Goal: Information Seeking & Learning: Learn about a topic

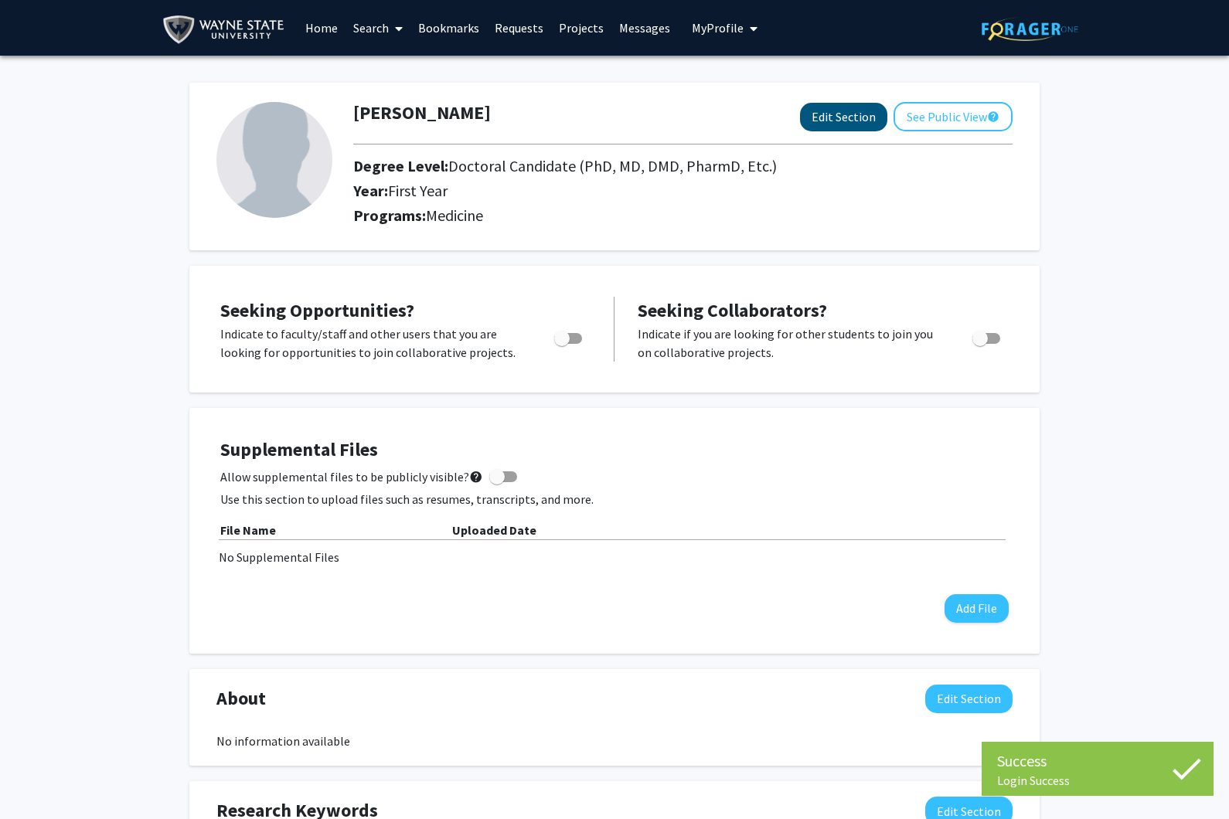
click at [850, 127] on button "Edit Section" at bounding box center [843, 117] width 87 height 29
select select "first_year"
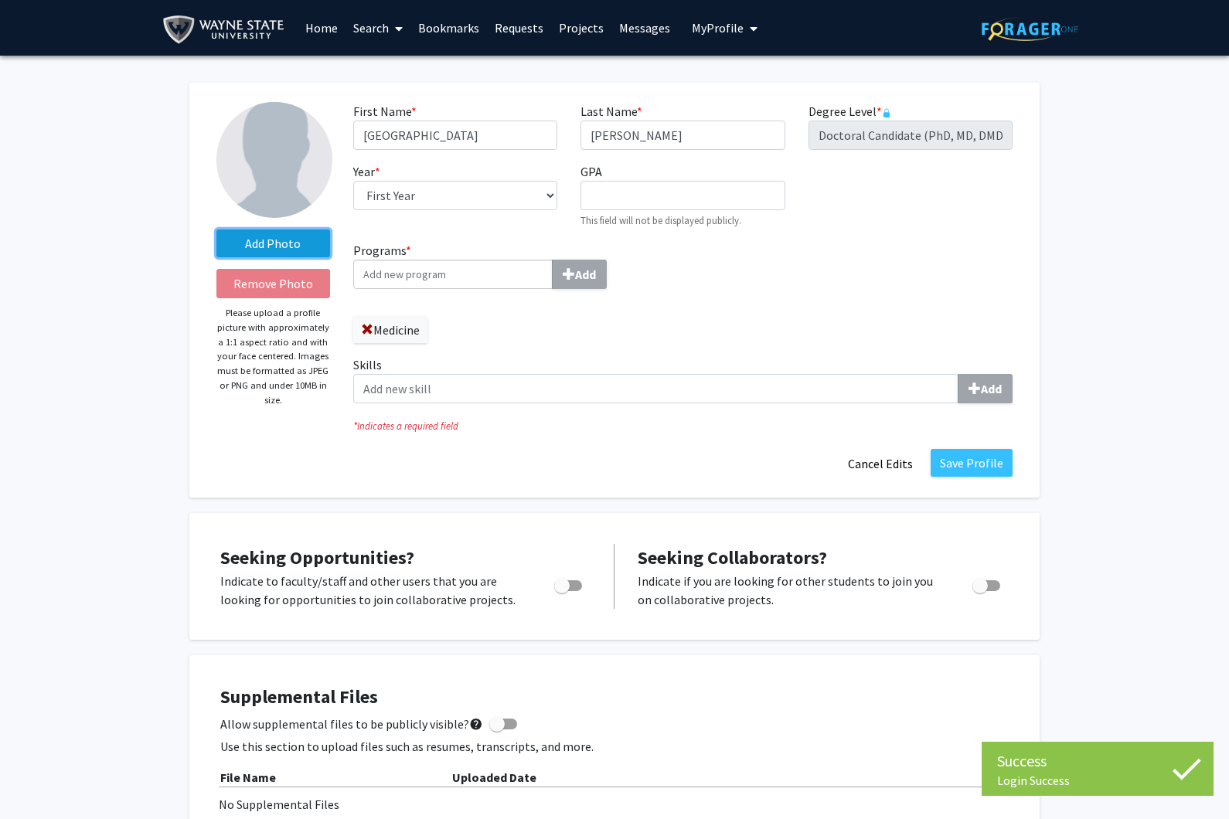
click at [280, 234] on label "Add Photo" at bounding box center [273, 243] width 114 height 28
click at [0, 0] on input "Add Photo" at bounding box center [0, 0] width 0 height 0
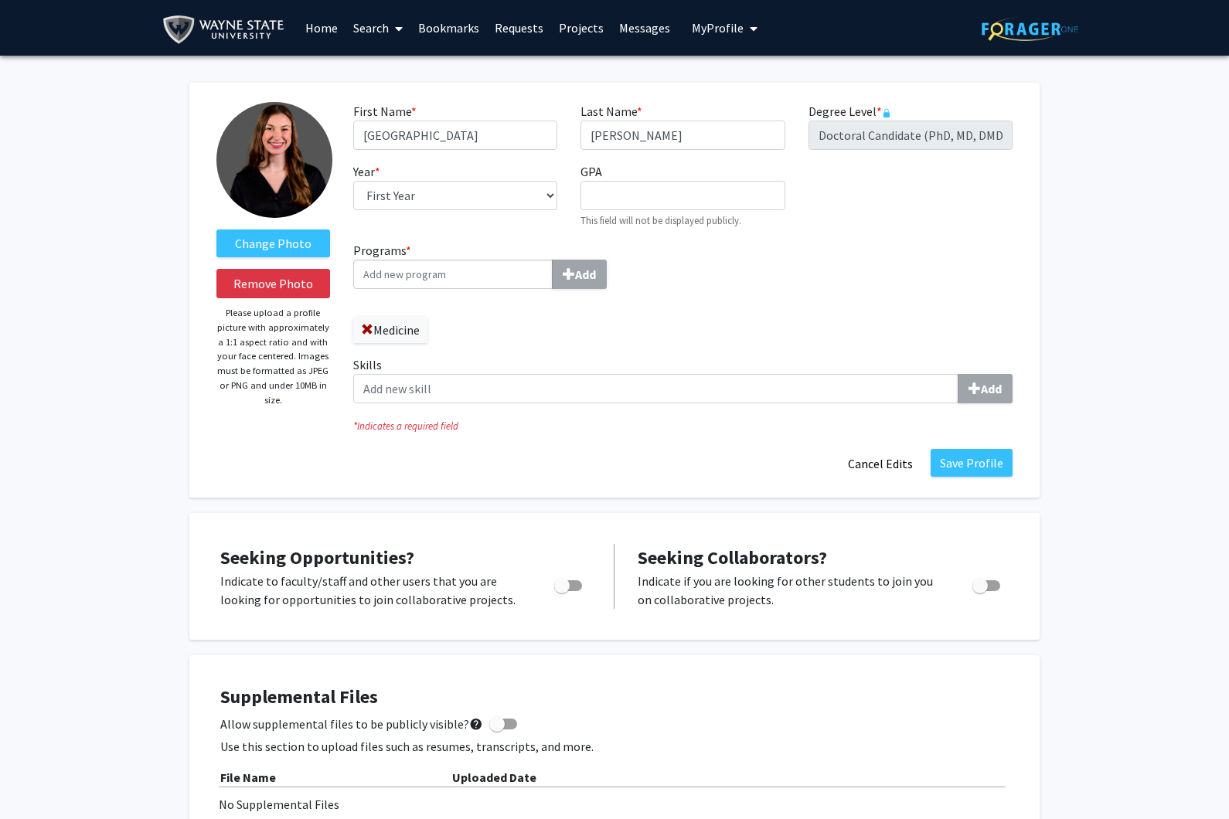
click at [467, 262] on input "Programs * Add" at bounding box center [452, 274] width 199 height 29
type input "M"
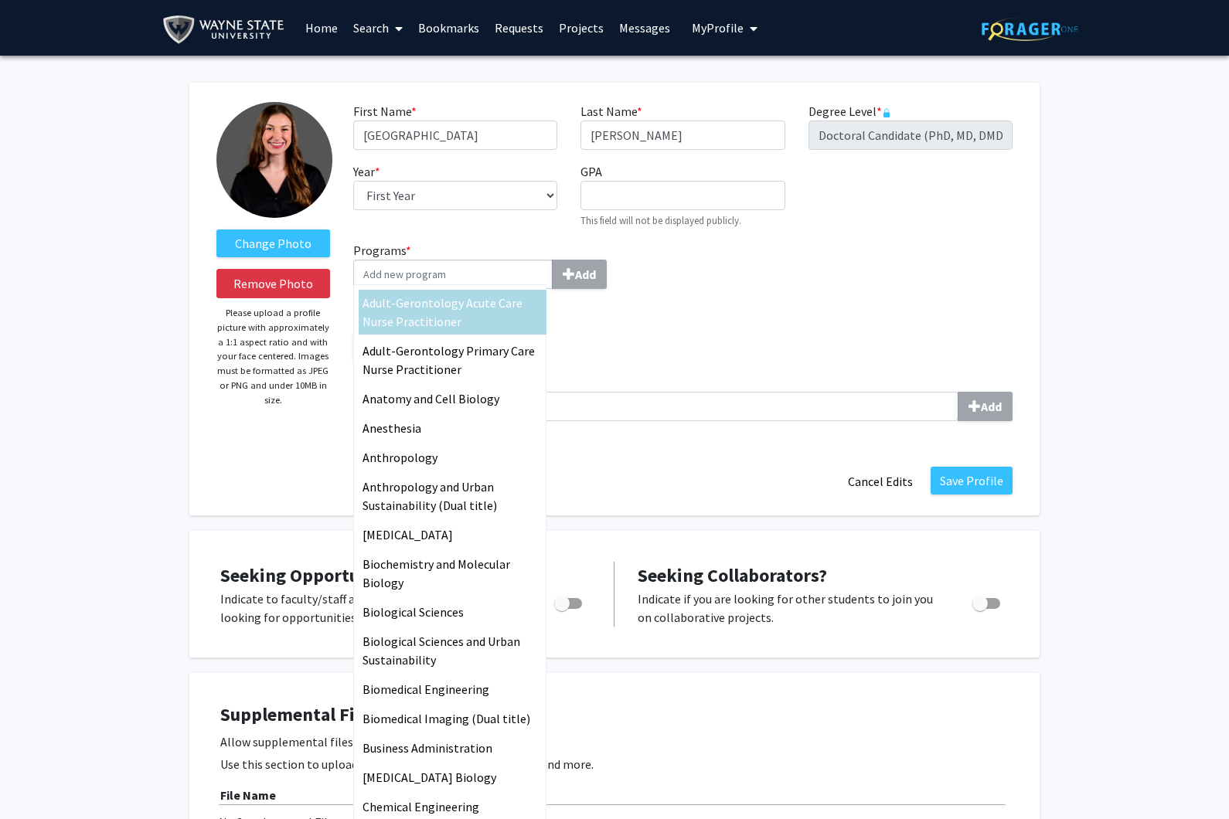
click at [699, 355] on div "Programs * Adult-Gerontology Acute Care Nurse Practitioner Adult-Gerontology Pr…" at bounding box center [683, 337] width 682 height 192
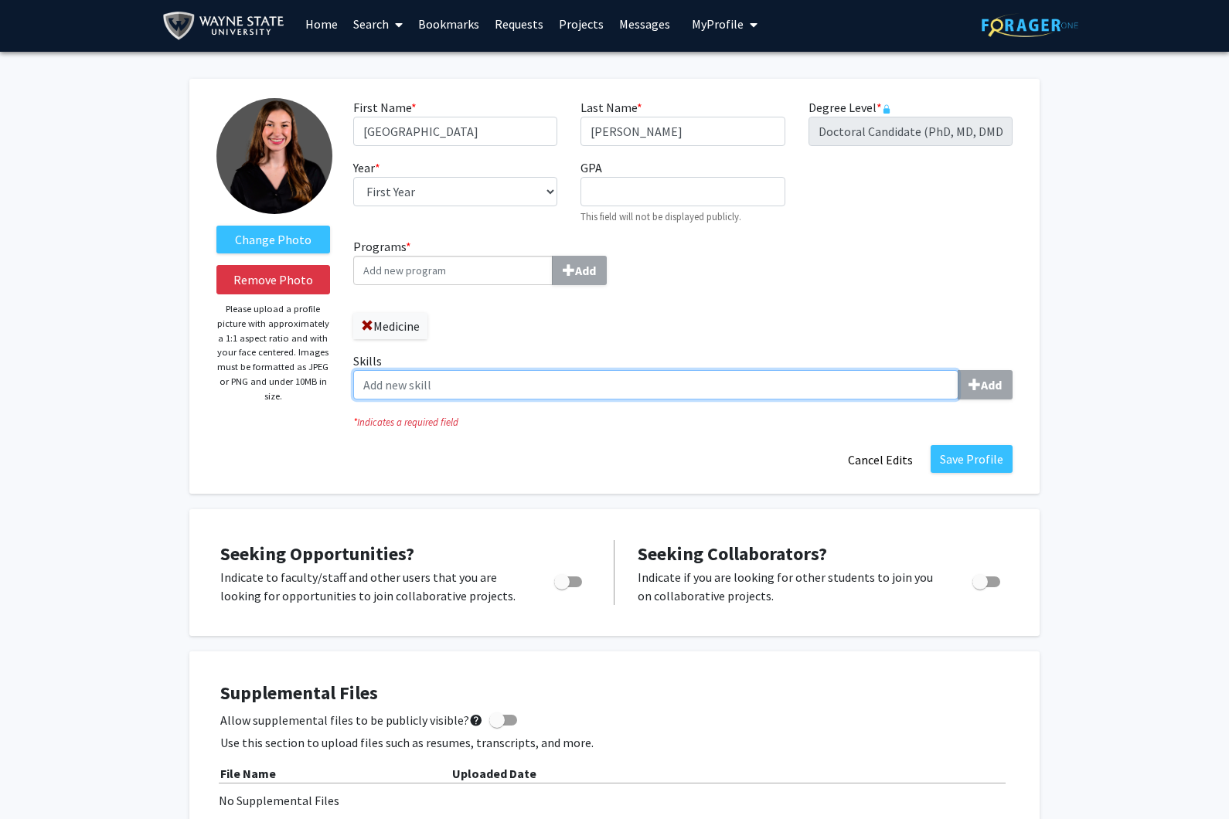
click at [587, 382] on input "Skills Add" at bounding box center [655, 384] width 605 height 29
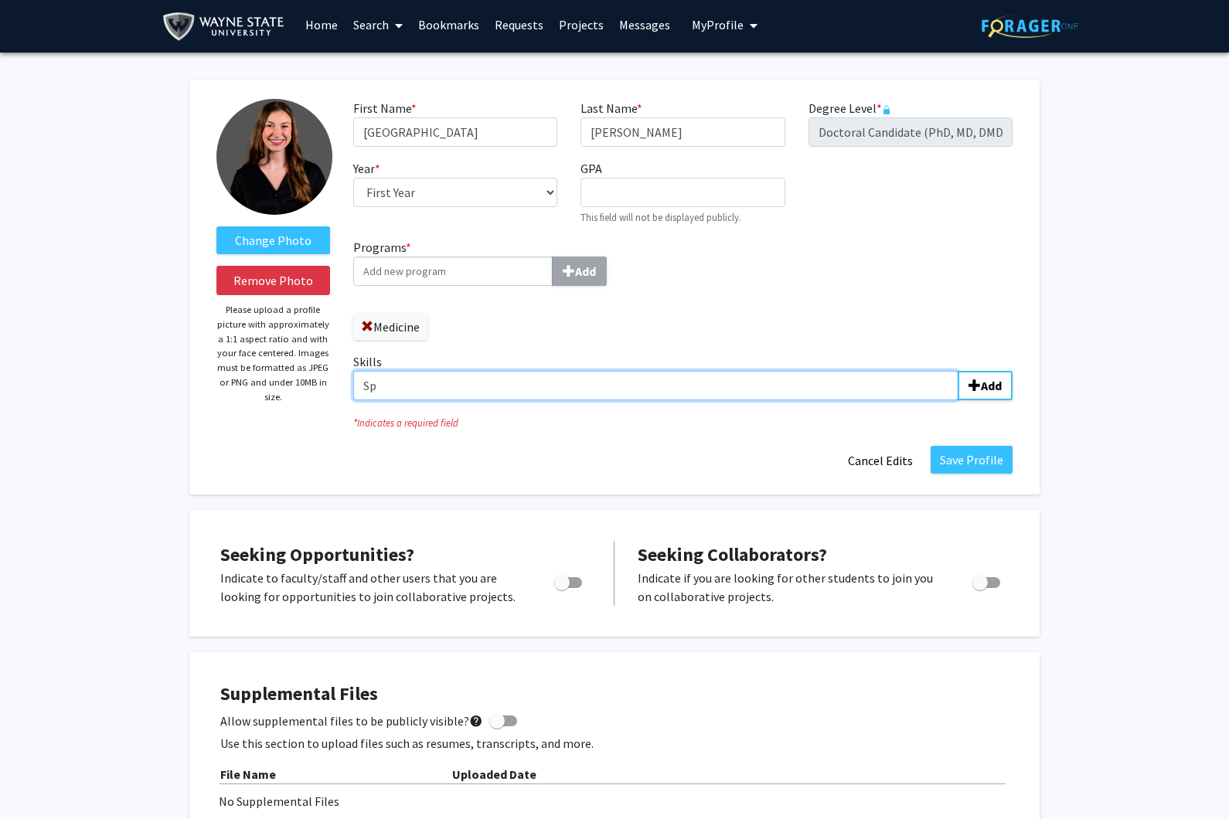
type input "S"
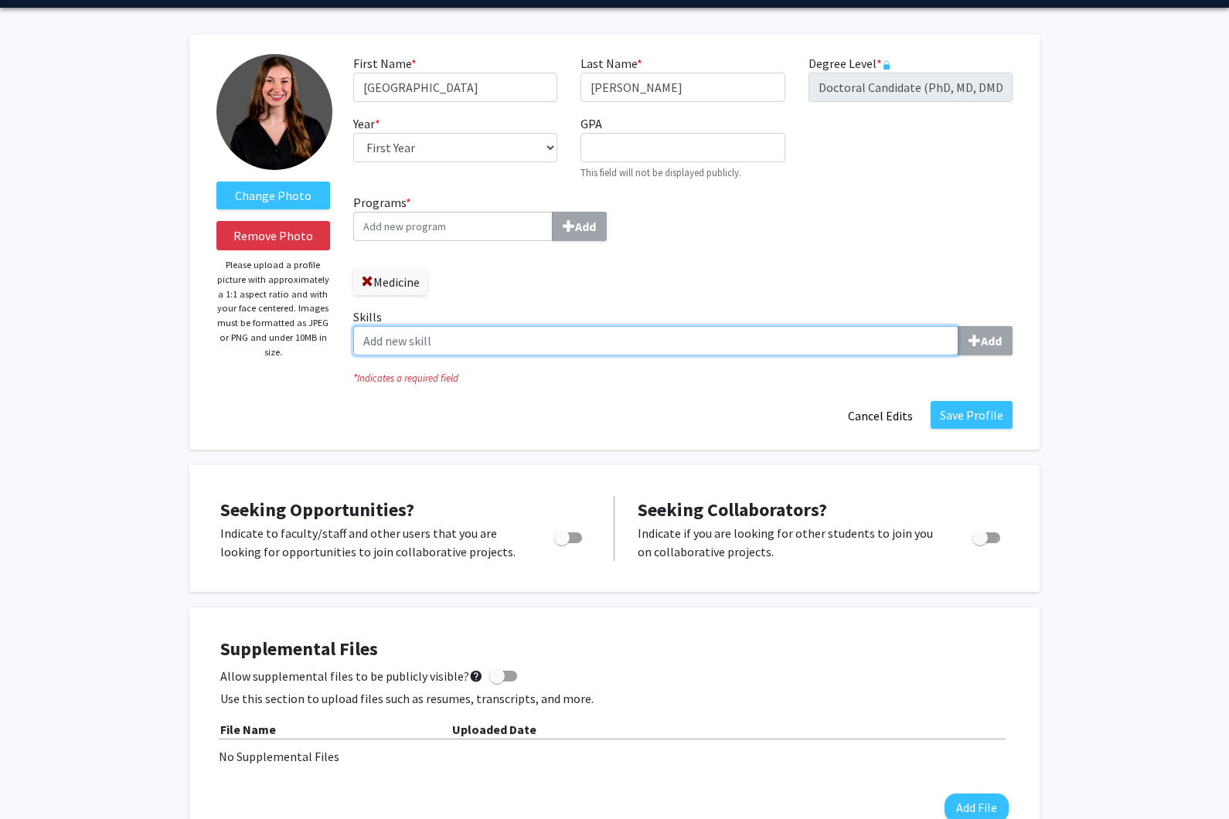
scroll to position [0, 0]
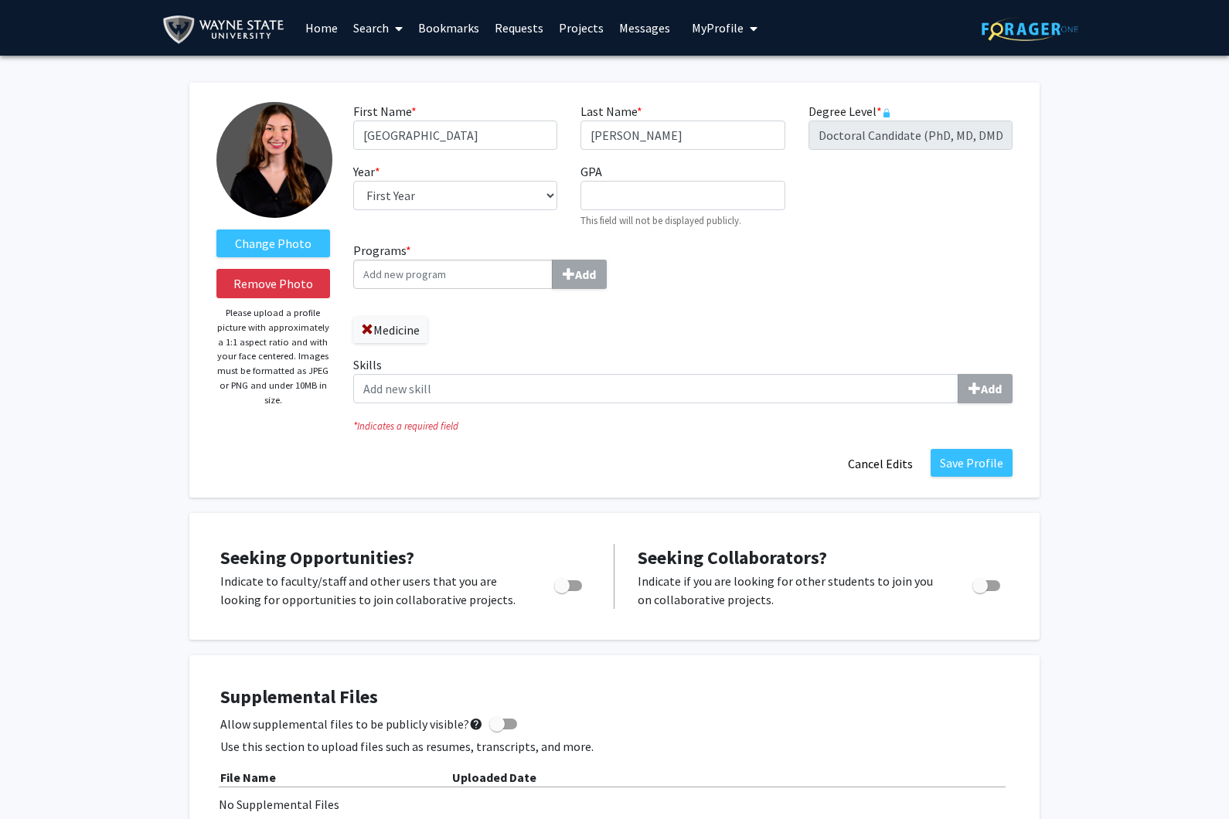
click at [900, 317] on div "Programs * Add Medicine Skills Add" at bounding box center [683, 328] width 682 height 175
click at [985, 478] on div "Change Photo Remove Photo Please upload a profile picture with approximately a …" at bounding box center [614, 290] width 850 height 415
click at [991, 476] on div "Save Profile Cancel Edits" at bounding box center [683, 463] width 682 height 29
click at [329, 22] on link "Home" at bounding box center [321, 28] width 48 height 54
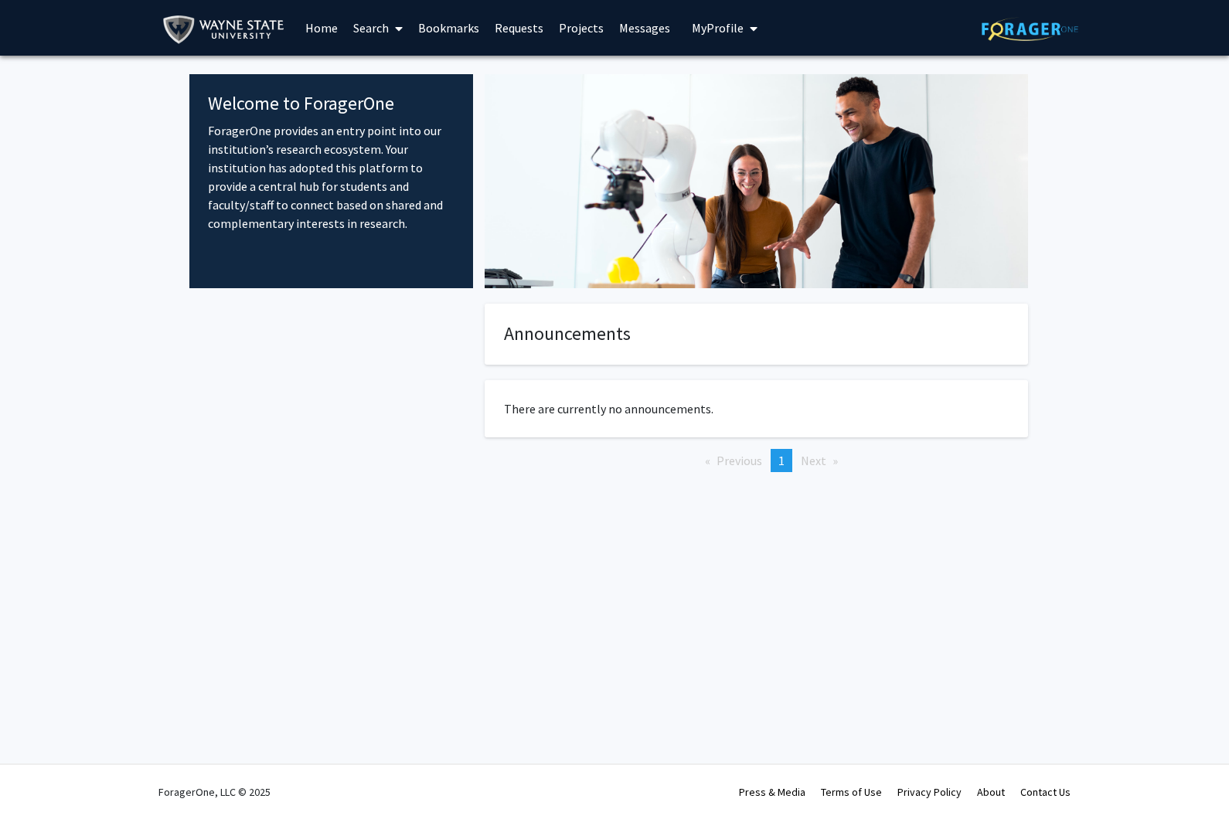
click at [353, 26] on link "Search" at bounding box center [377, 28] width 65 height 54
click at [399, 76] on span "Faculty/Staff" at bounding box center [402, 71] width 114 height 31
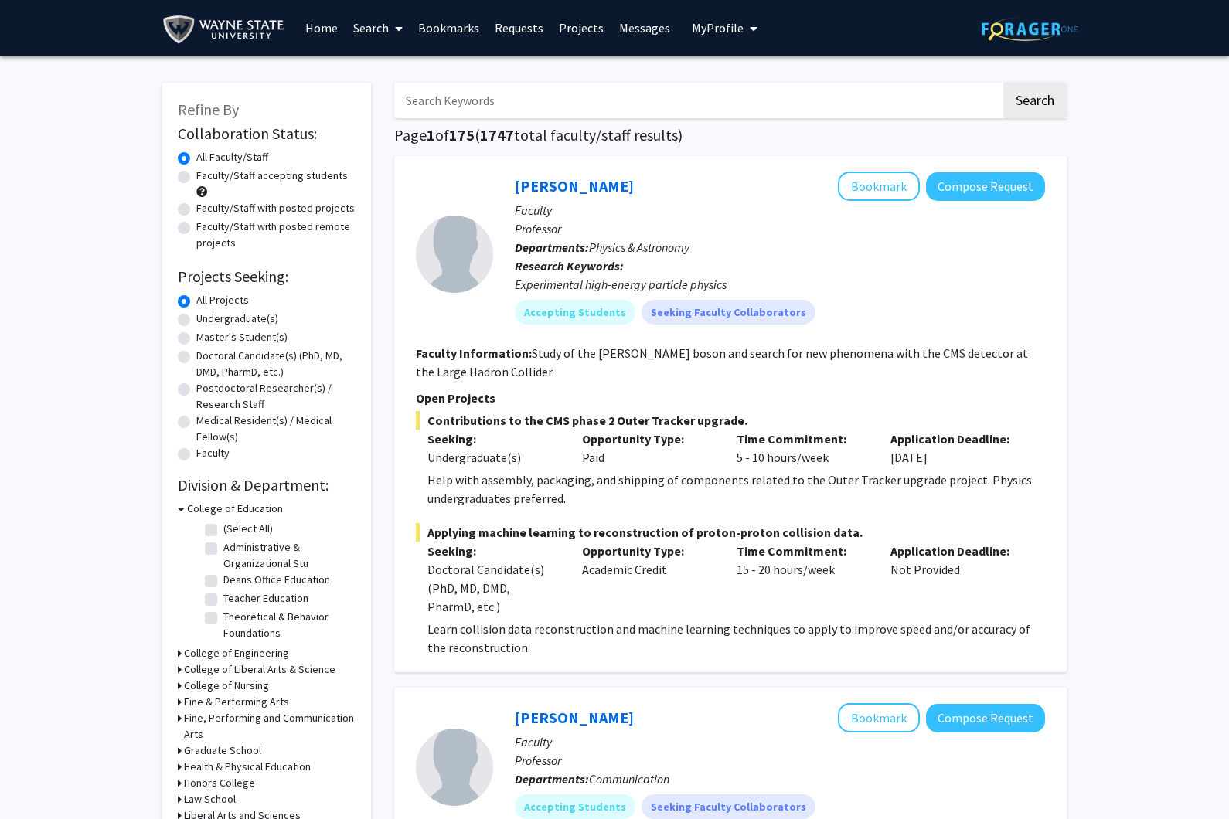
click at [265, 425] on label "Medical Resident(s) / Medical Fellow(s)" at bounding box center [275, 429] width 159 height 32
click at [206, 423] on input "Medical Resident(s) / Medical Fellow(s)" at bounding box center [201, 418] width 10 height 10
radio input "true"
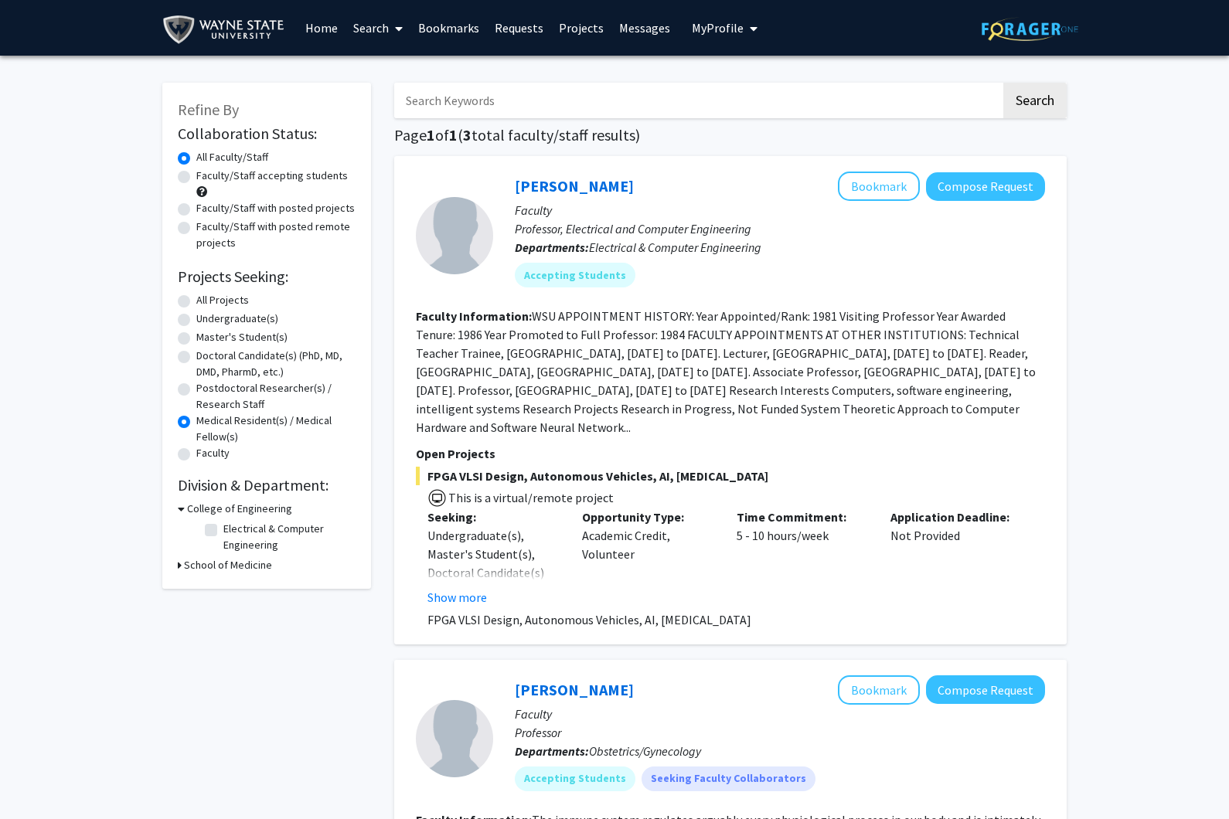
click at [234, 353] on label "Doctoral Candidate(s) (PhD, MD, DMD, PharmD, etc.)" at bounding box center [275, 364] width 159 height 32
click at [206, 353] on input "Doctoral Candidate(s) (PhD, MD, DMD, PharmD, etc.)" at bounding box center [201, 353] width 10 height 10
radio input "true"
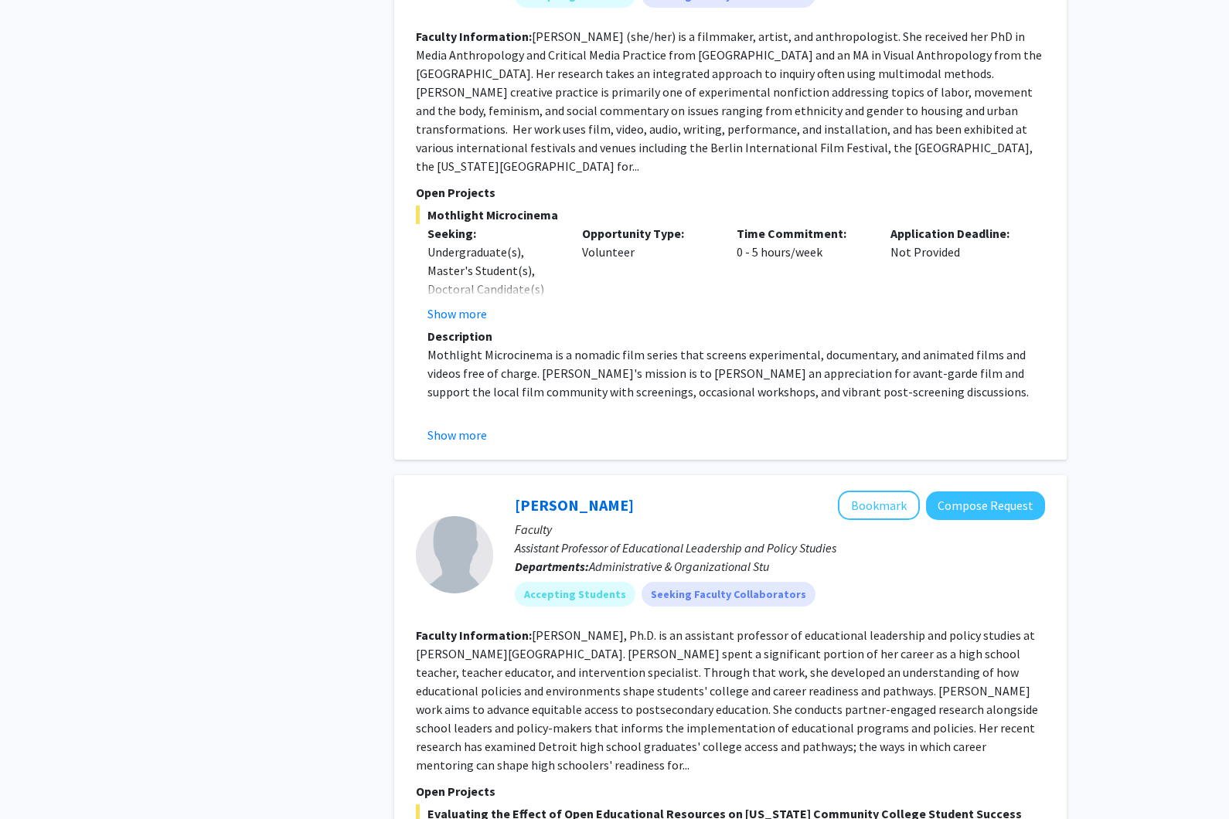
scroll to position [2450, 0]
